Goal: Transaction & Acquisition: Purchase product/service

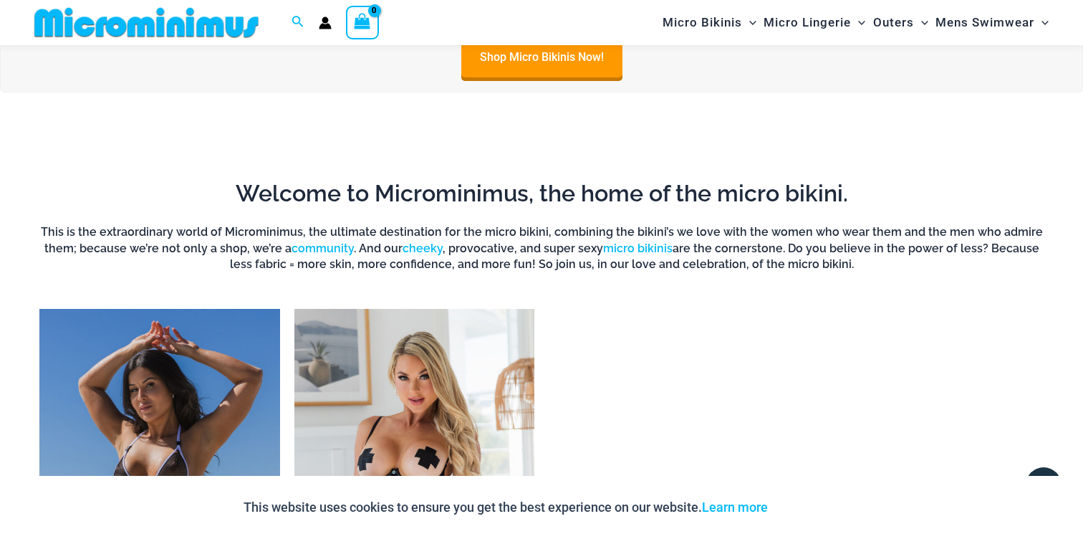
scroll to position [1140, 0]
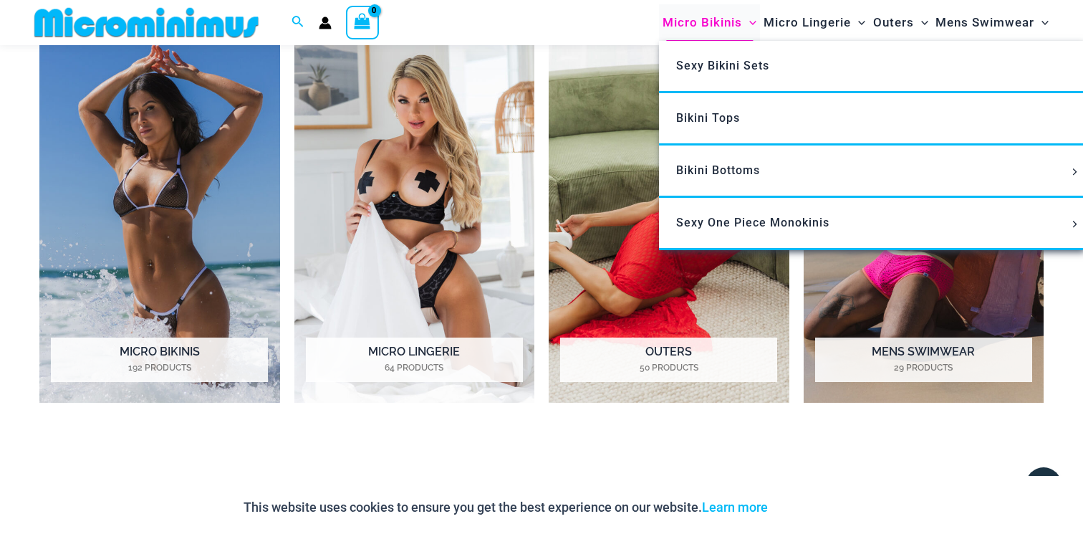
click at [693, 15] on span "Micro Bikinis" at bounding box center [703, 22] width 80 height 37
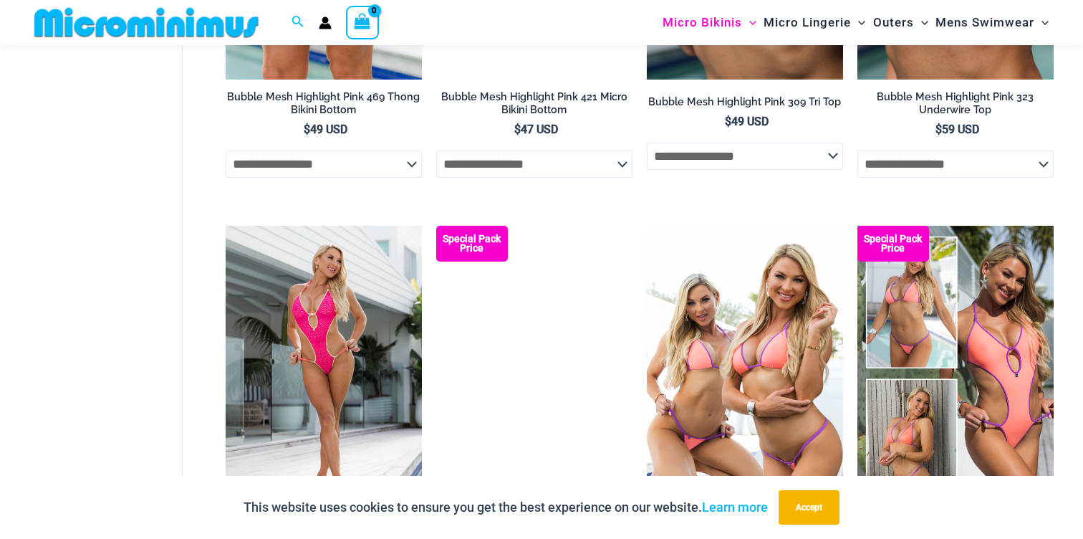
scroll to position [2552, 0]
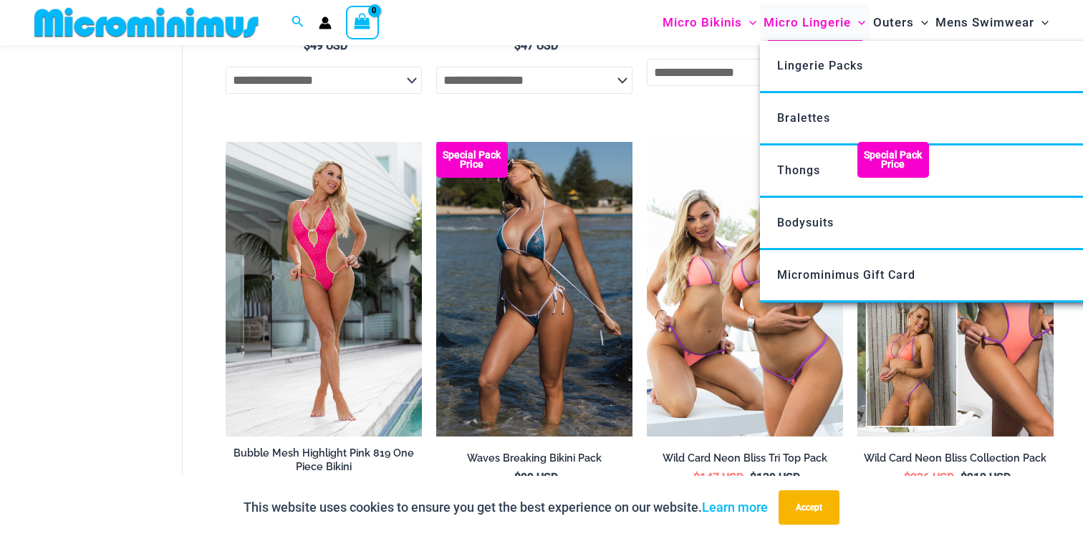
click at [802, 18] on span "Micro Lingerie" at bounding box center [807, 22] width 87 height 37
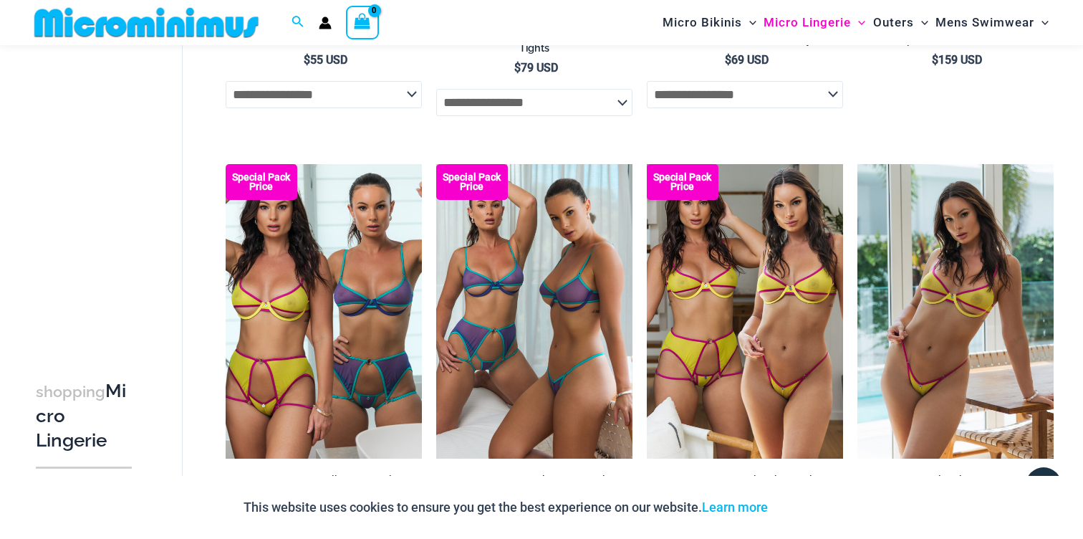
scroll to position [3160, 0]
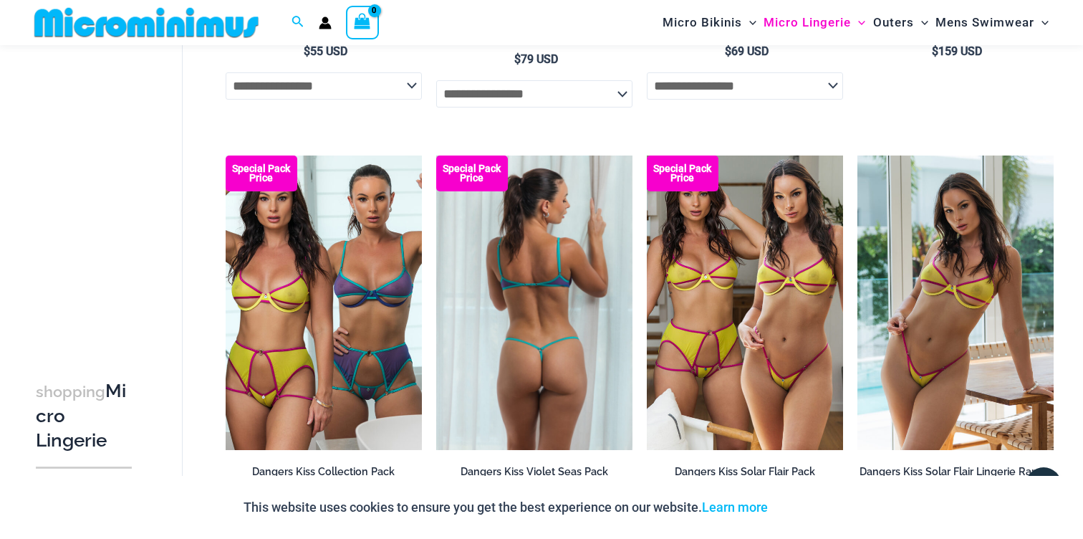
click at [494, 385] on img at bounding box center [534, 302] width 196 height 294
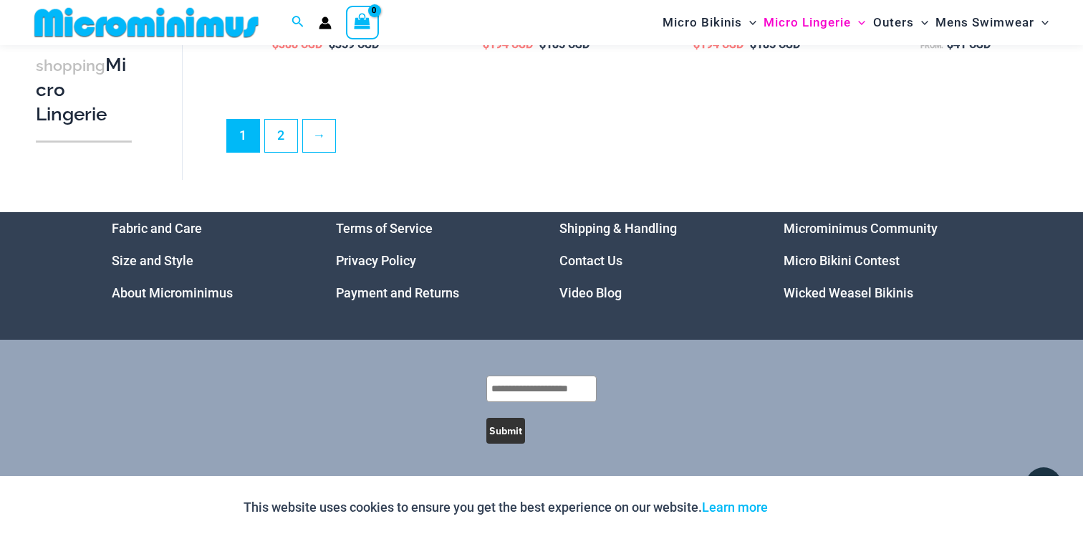
click at [595, 297] on link "Video Blog" at bounding box center [591, 292] width 62 height 15
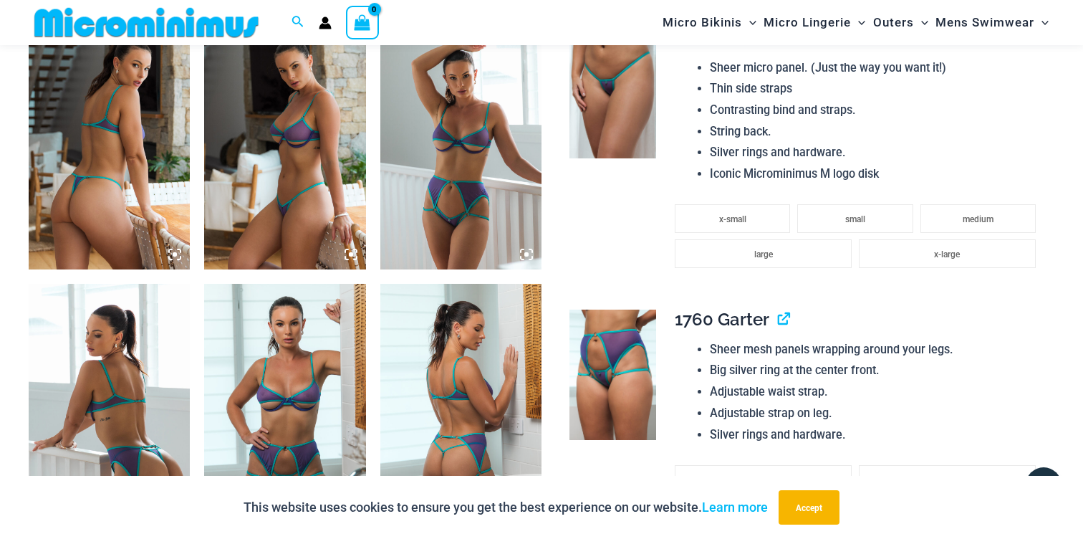
scroll to position [1268, 0]
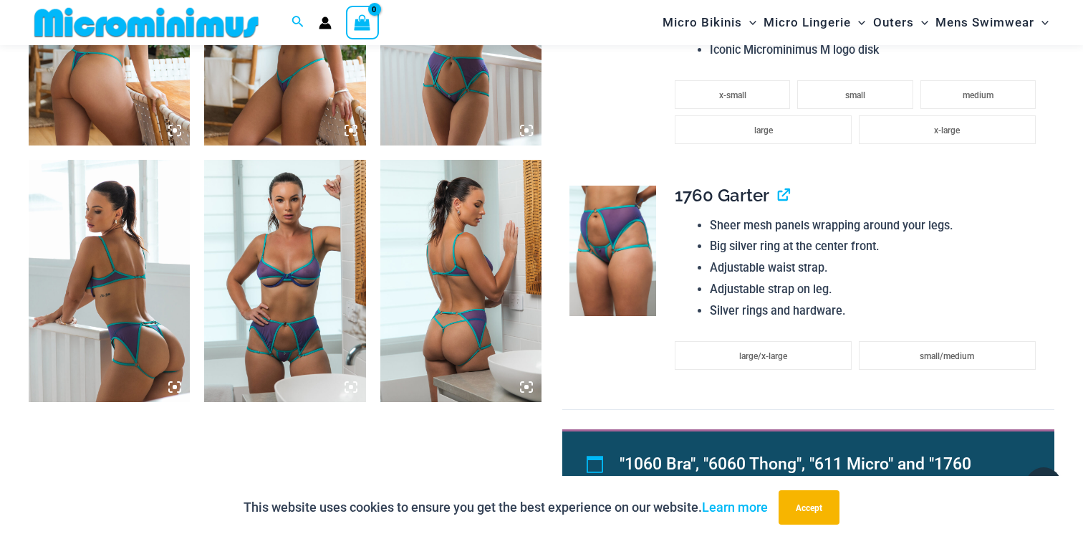
click at [615, 264] on img at bounding box center [613, 251] width 87 height 130
